Goal: Task Accomplishment & Management: Use online tool/utility

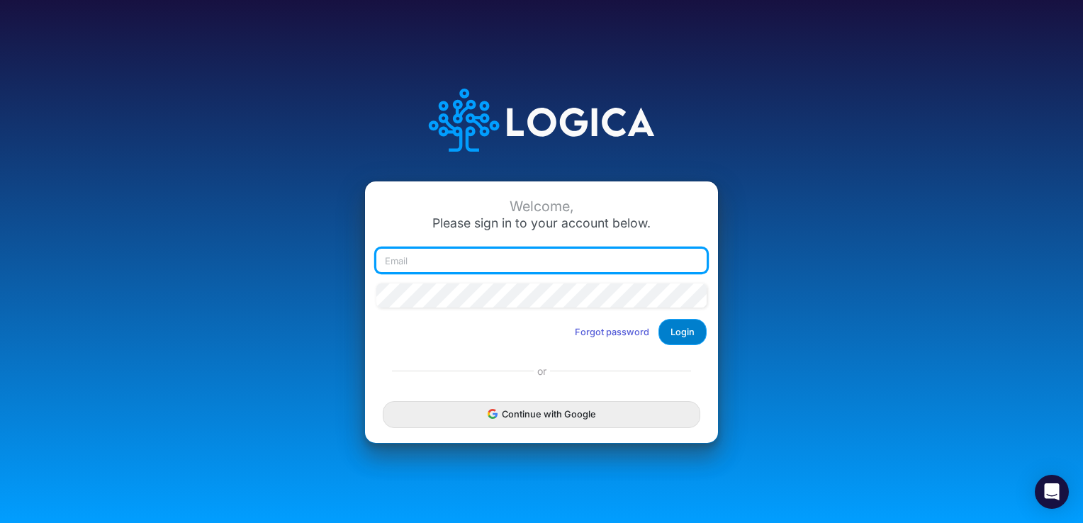
type input "patty.ryckman@heritage-communities.com"
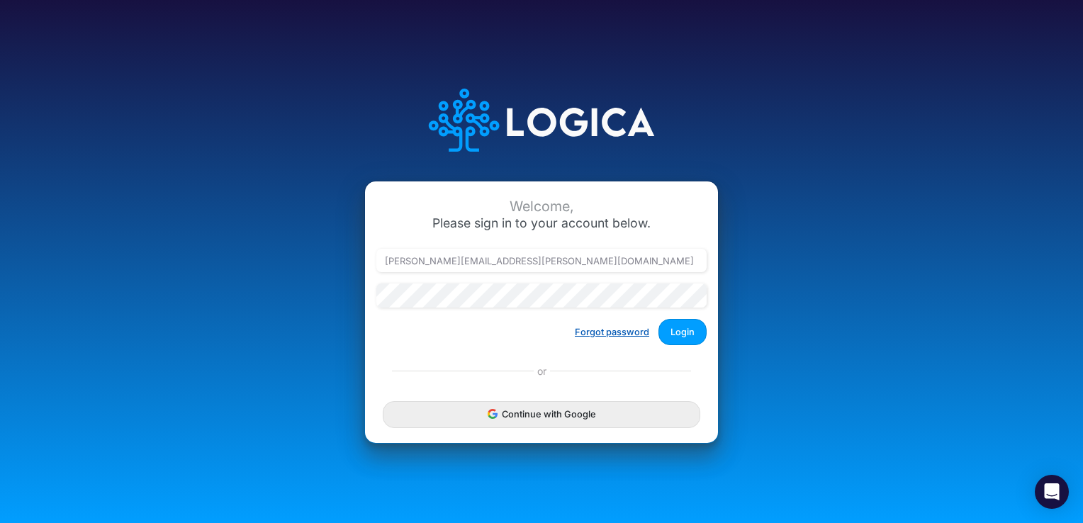
drag, startPoint x: 672, startPoint y: 334, endPoint x: 613, endPoint y: 336, distance: 58.8
click at [671, 334] on button "Login" at bounding box center [682, 332] width 48 height 26
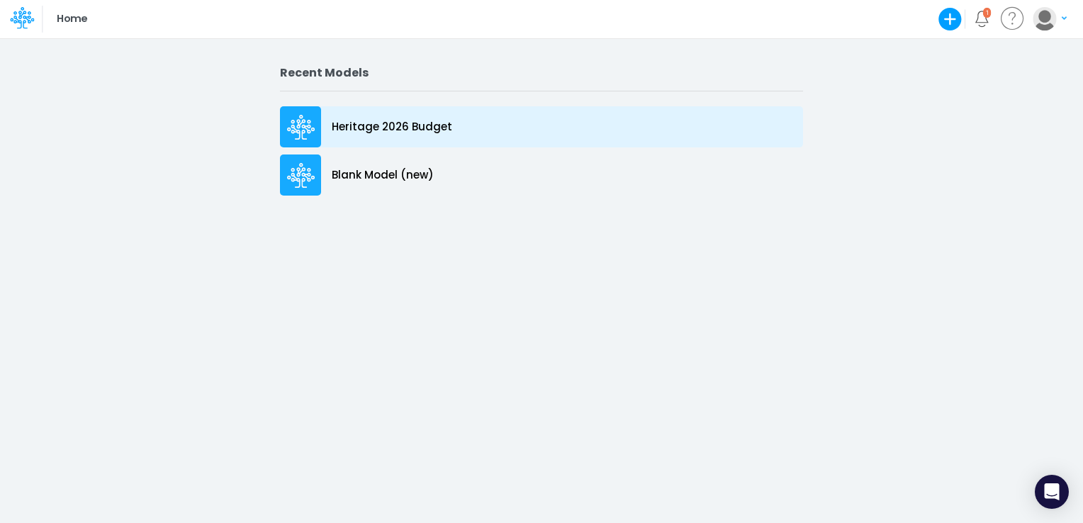
click at [303, 120] on icon at bounding box center [301, 123] width 9 height 9
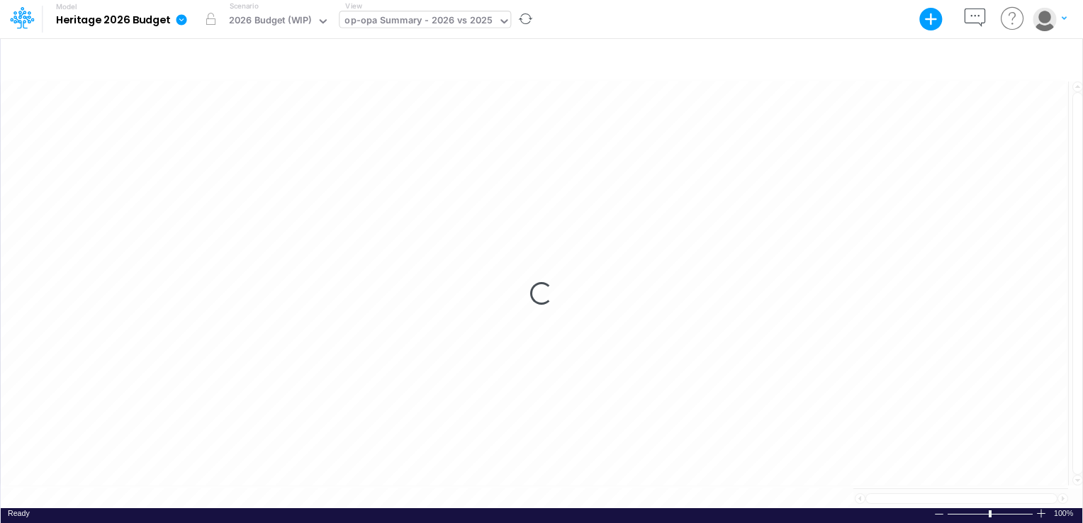
click at [498, 19] on icon at bounding box center [503, 21] width 13 height 13
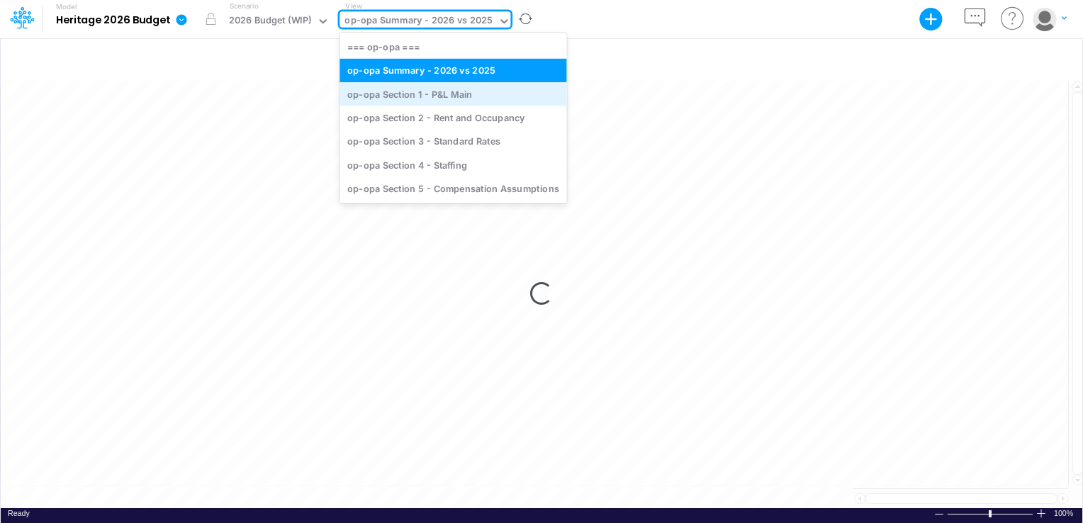
click at [459, 89] on div "op-opa Section 1 - P&L Main" at bounding box center [452, 93] width 227 height 23
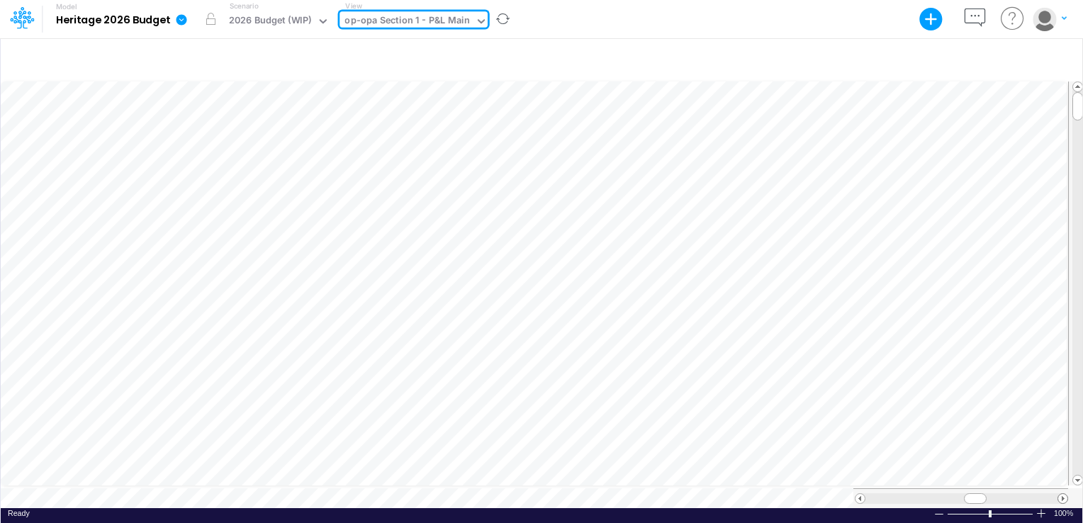
click at [1063, 495] on span at bounding box center [1062, 498] width 9 height 9
click at [1063, 494] on span at bounding box center [1062, 498] width 9 height 9
click at [1063, 495] on span at bounding box center [1062, 498] width 9 height 9
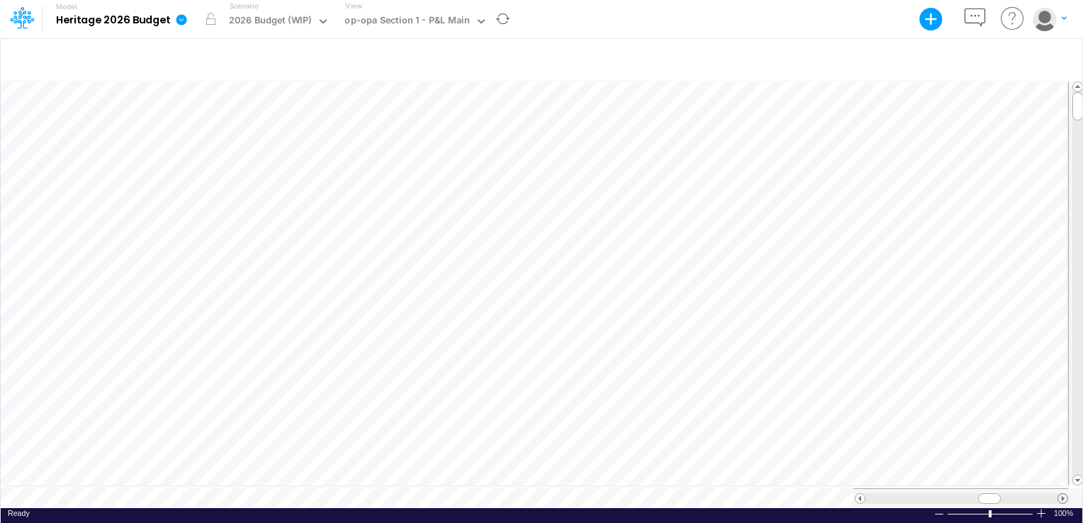
click at [1063, 495] on span at bounding box center [1062, 498] width 9 height 9
click at [1064, 495] on span at bounding box center [1062, 498] width 9 height 9
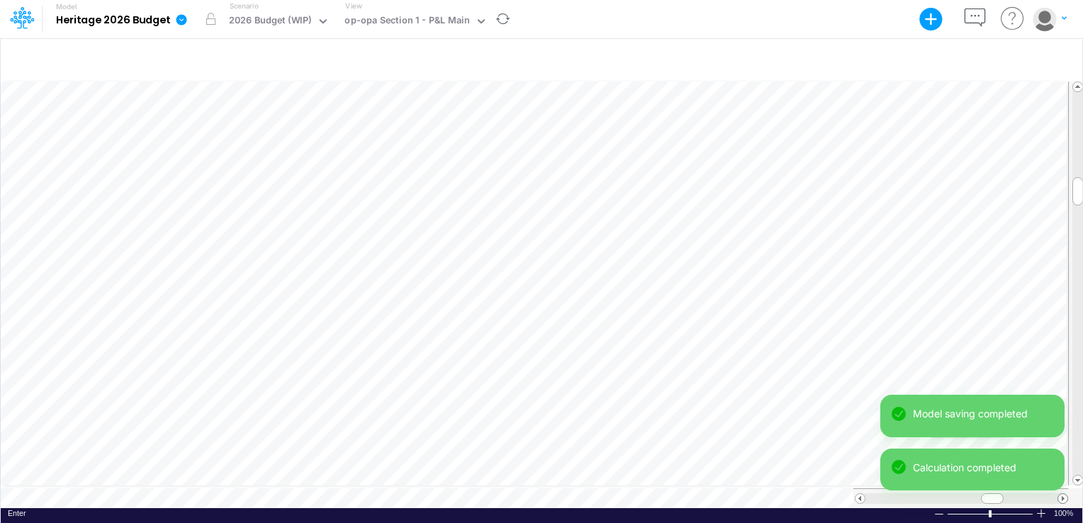
click at [1065, 494] on span at bounding box center [1062, 498] width 9 height 9
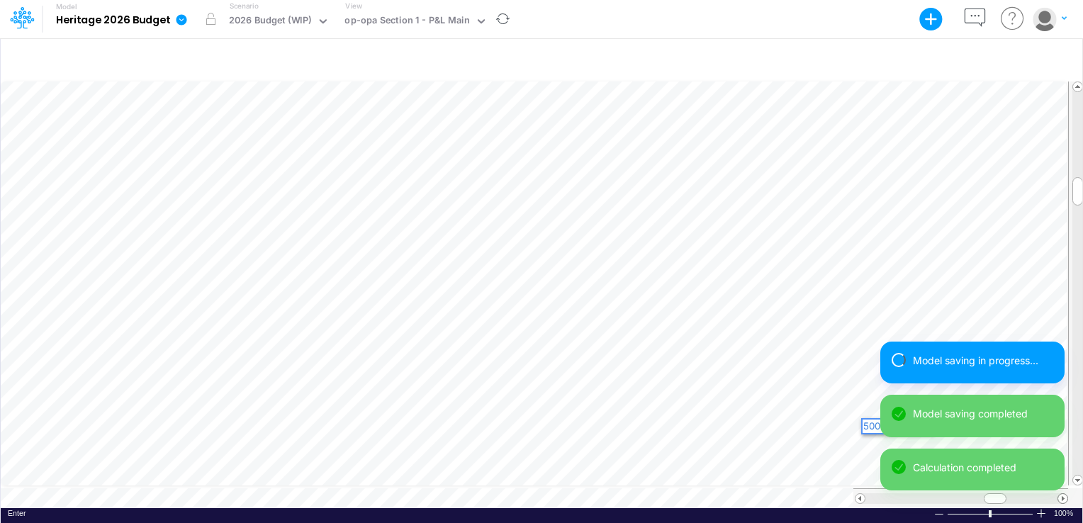
click at [1065, 494] on span at bounding box center [1062, 498] width 9 height 9
click at [1064, 493] on div "Model Heritage 2026 Budget Export Excel Scenario 2026 Budget (WIP) View op-opa …" at bounding box center [541, 261] width 1083 height 523
click at [1064, 493] on div "Model saving in progress... Model saving completed Calculation completed" at bounding box center [972, 422] width 184 height 161
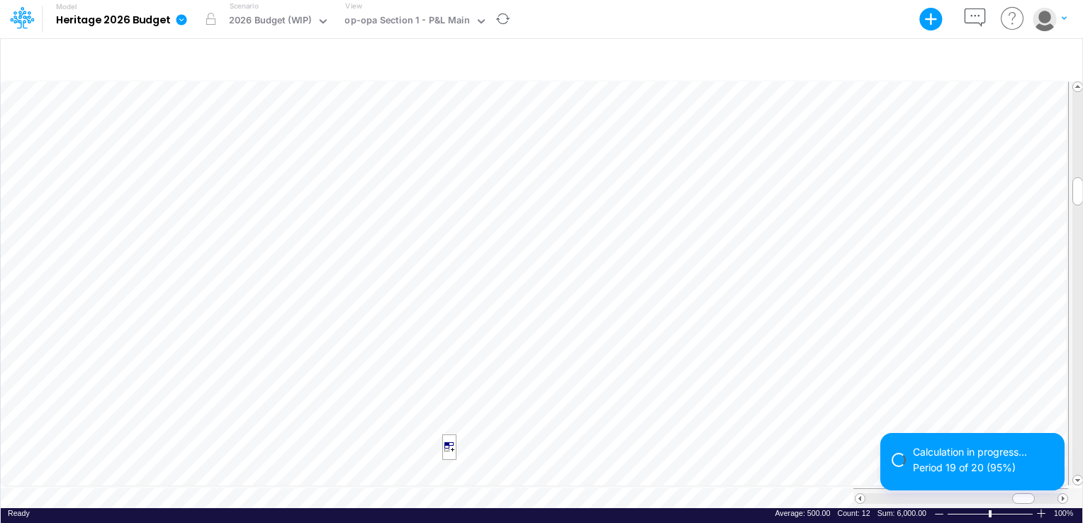
scroll to position [6, 1]
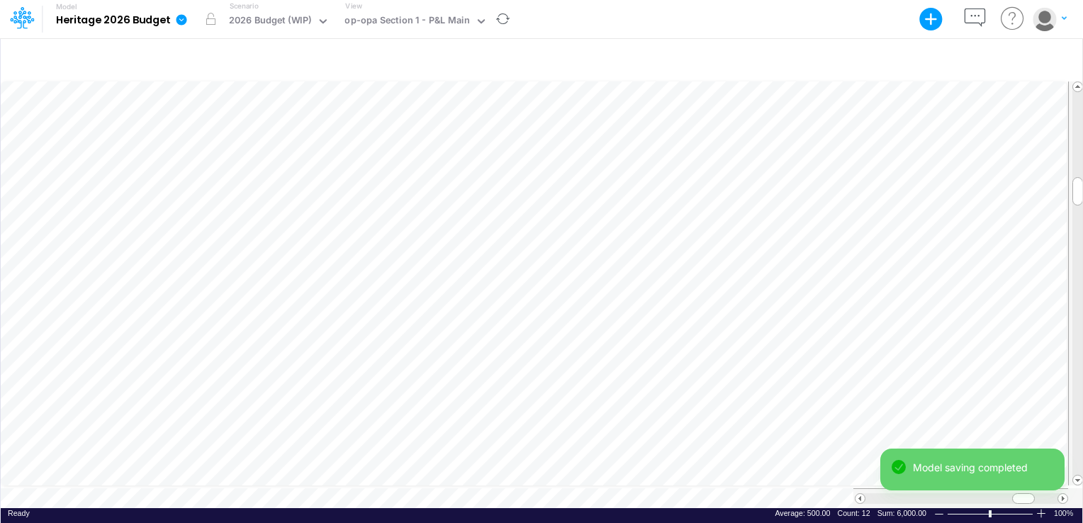
drag, startPoint x: 860, startPoint y: 500, endPoint x: 859, endPoint y: 493, distance: 7.1
click at [860, 496] on div at bounding box center [960, 498] width 215 height 20
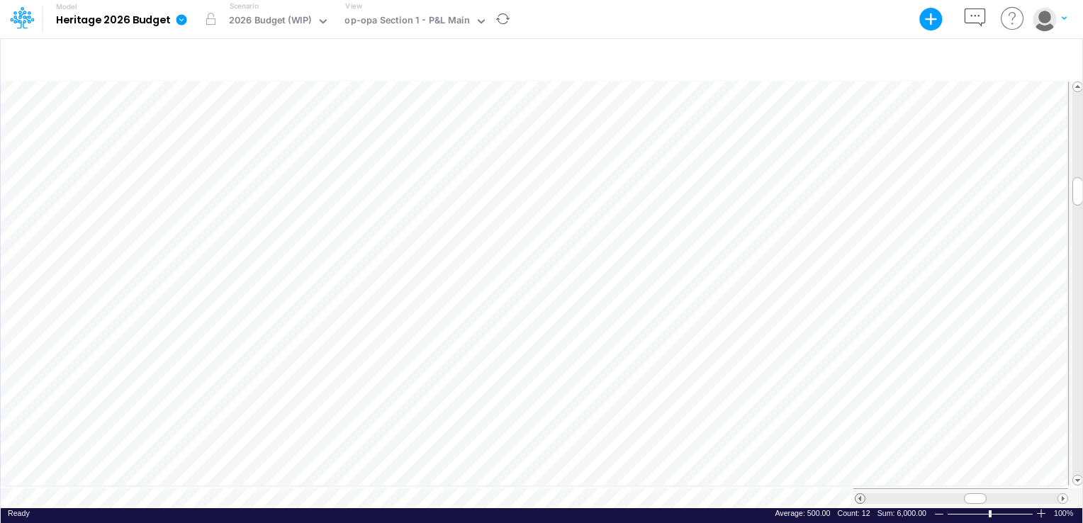
click at [860, 495] on span at bounding box center [859, 498] width 9 height 9
click at [1059, 494] on span at bounding box center [1062, 498] width 9 height 9
click at [1058, 494] on span at bounding box center [1062, 498] width 9 height 9
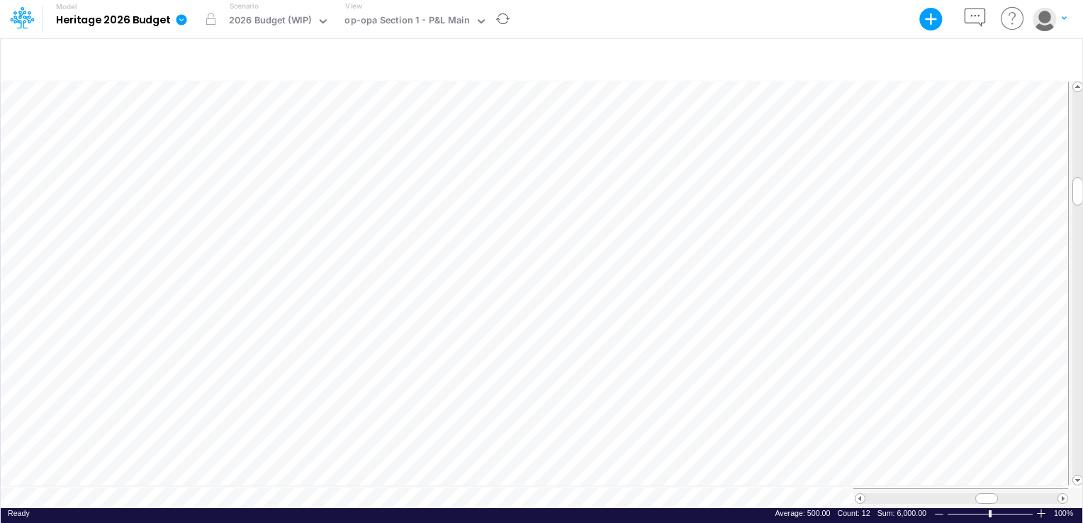
click at [1057, 493] on div at bounding box center [961, 498] width 213 height 11
click at [1057, 493] on div at bounding box center [961, 498] width 192 height 11
click at [1056, 493] on div at bounding box center [961, 498] width 192 height 11
click at [862, 496] on span at bounding box center [859, 498] width 9 height 9
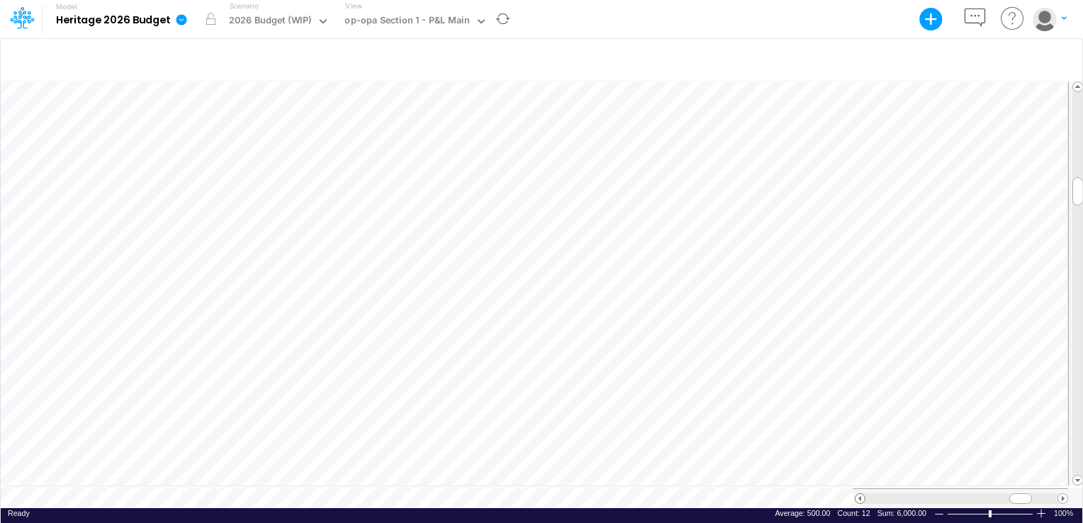
click at [862, 496] on span at bounding box center [859, 498] width 9 height 9
click at [862, 497] on div at bounding box center [961, 498] width 213 height 11
click at [857, 495] on span at bounding box center [859, 498] width 9 height 9
click at [857, 494] on span at bounding box center [859, 498] width 9 height 9
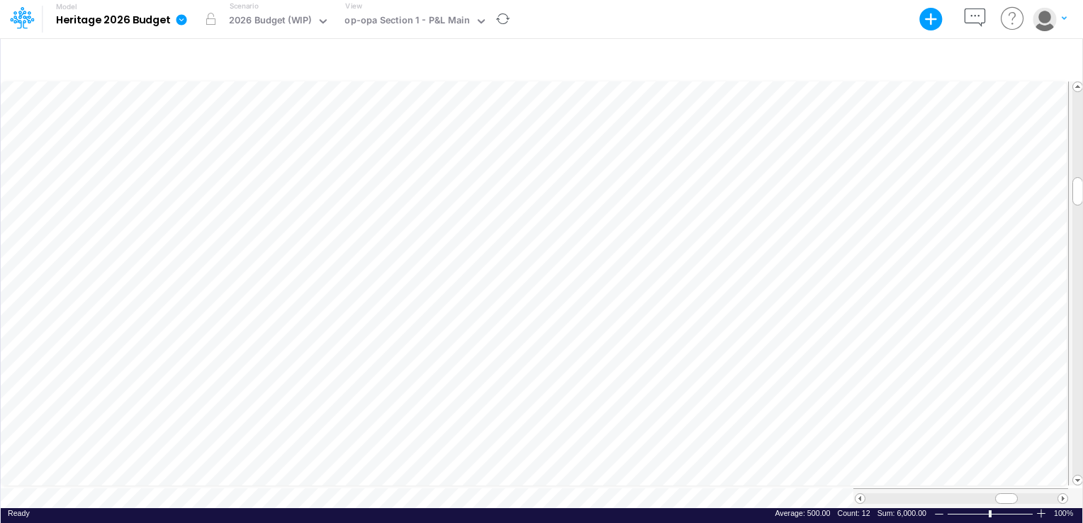
click at [862, 497] on div at bounding box center [961, 498] width 213 height 11
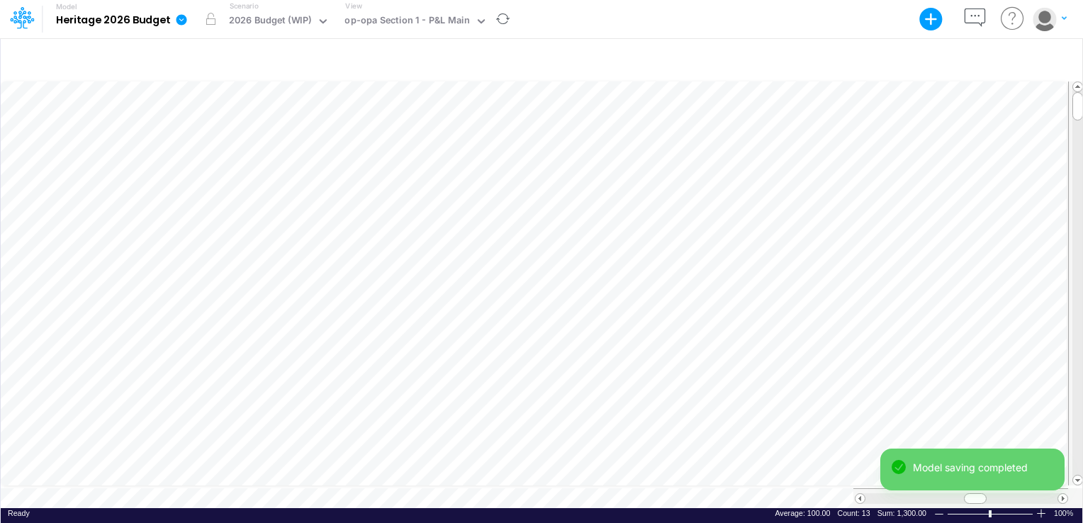
click at [837, 488] on tr at bounding box center [534, 498] width 1067 height 20
